Goal: Browse casually

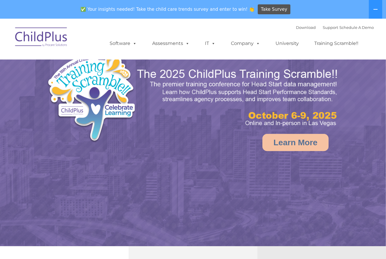
select select "MEDIUM"
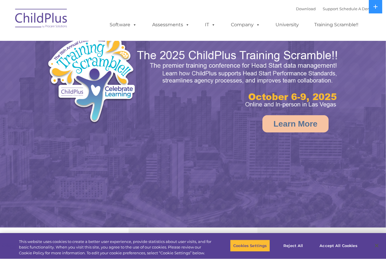
select select "MEDIUM"
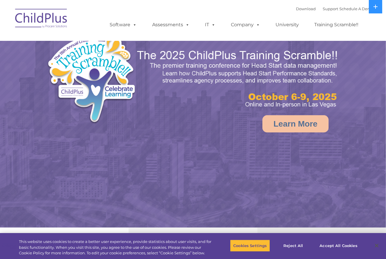
select select "MEDIUM"
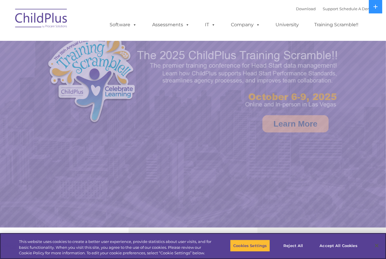
select select "MEDIUM"
